Goal: Navigation & Orientation: Find specific page/section

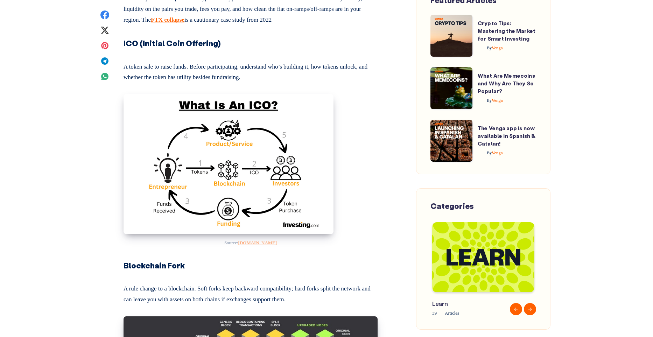
scroll to position [2275, 0]
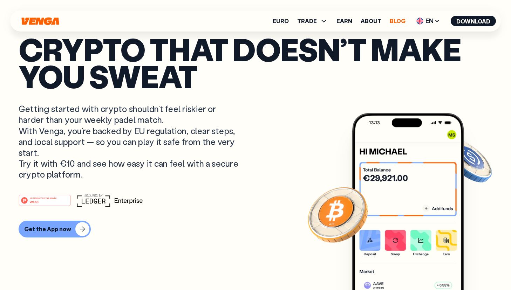
click at [395, 22] on link "Blog" at bounding box center [397, 21] width 16 height 6
click at [402, 21] on link "Blog" at bounding box center [397, 21] width 16 height 6
click at [392, 20] on link "Blog" at bounding box center [397, 21] width 16 height 6
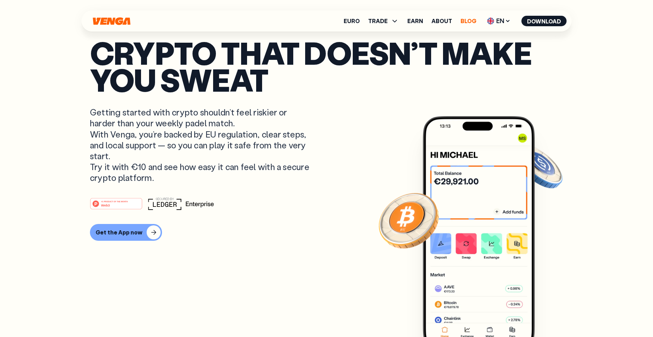
click at [469, 20] on link "Blog" at bounding box center [469, 21] width 16 height 6
